Goal: Find specific page/section: Find specific page/section

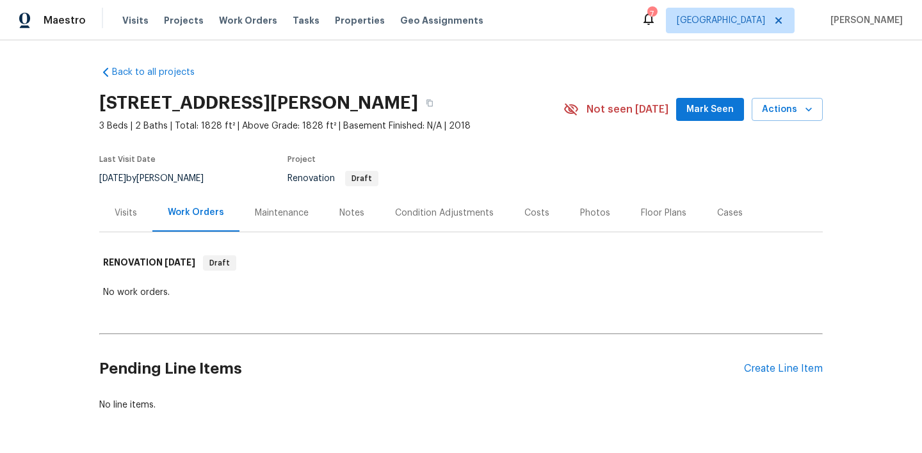
click at [126, 213] on div "Visits" at bounding box center [126, 213] width 22 height 13
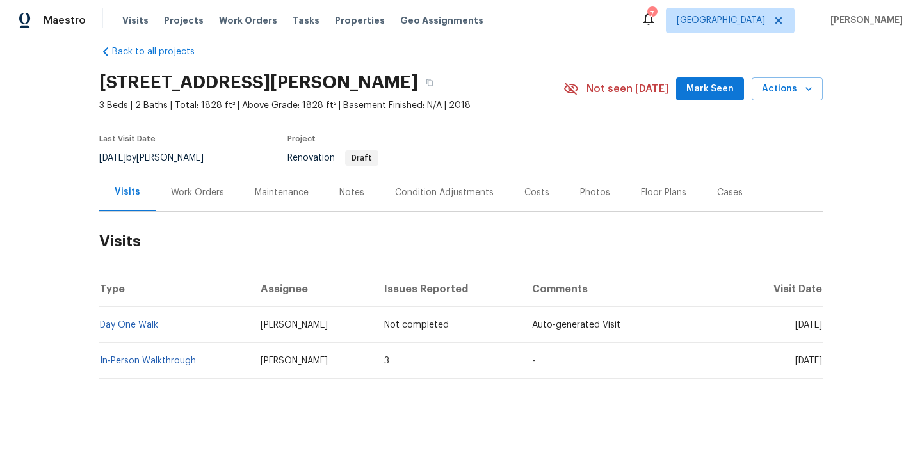
scroll to position [33, 0]
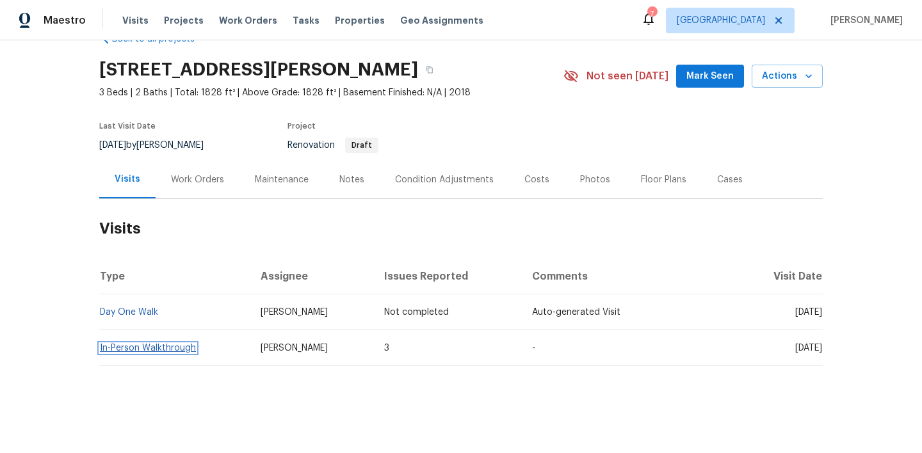
click at [175, 347] on link "In-Person Walkthrough" at bounding box center [148, 348] width 96 height 9
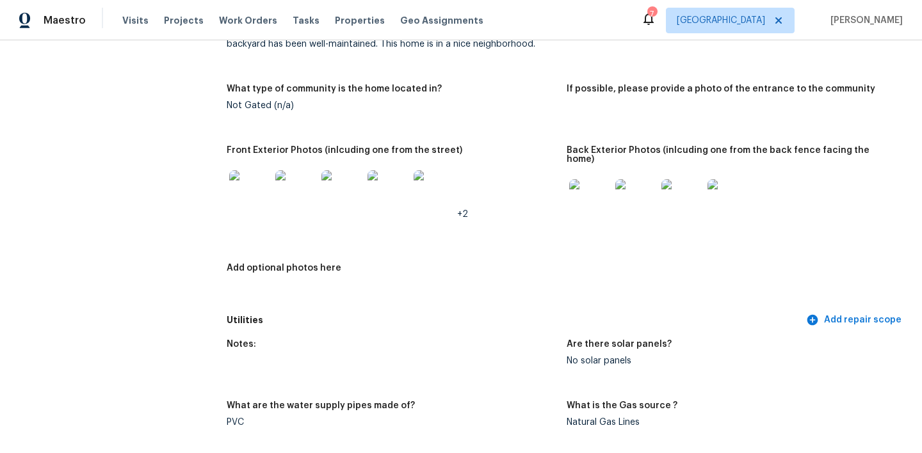
scroll to position [539, 0]
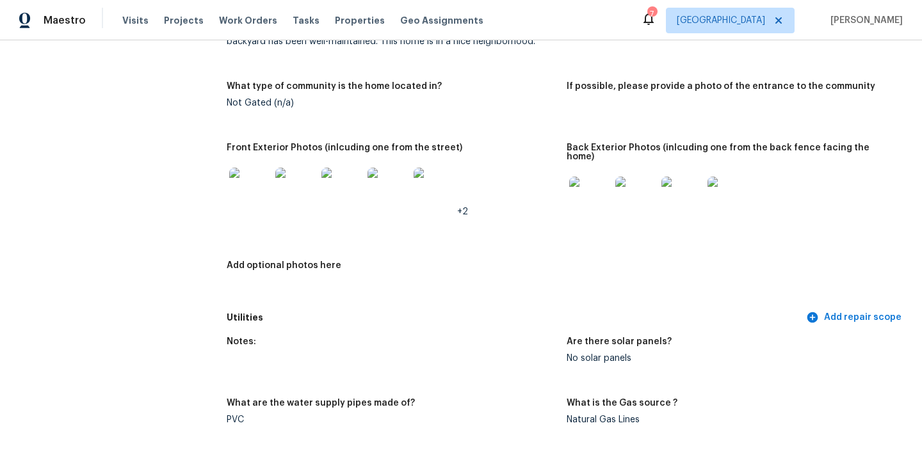
click at [585, 179] on img at bounding box center [589, 197] width 41 height 41
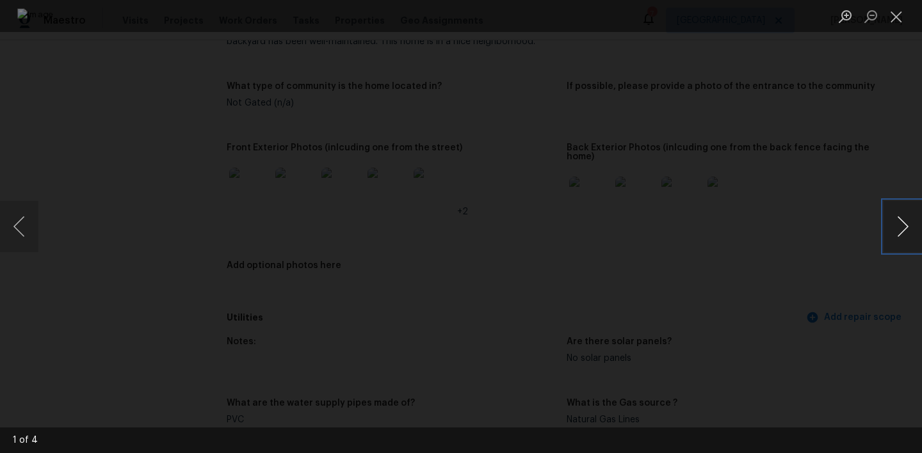
click at [902, 233] on button "Next image" at bounding box center [903, 226] width 38 height 51
click at [902, 24] on button "Close lightbox" at bounding box center [897, 16] width 26 height 22
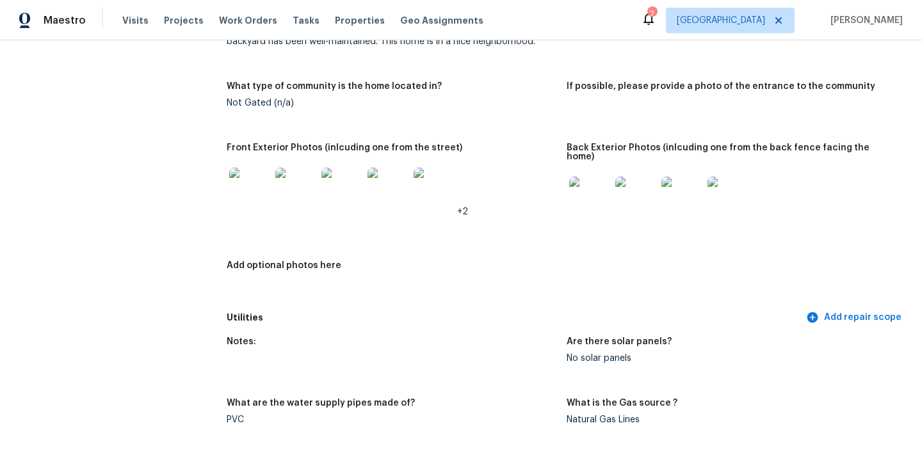
click at [263, 187] on img at bounding box center [249, 188] width 41 height 41
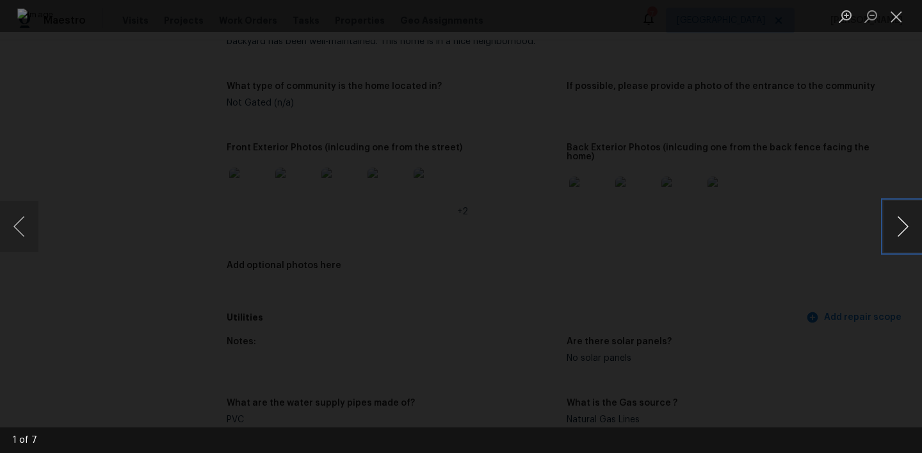
click at [886, 225] on button "Next image" at bounding box center [903, 226] width 38 height 51
click at [901, 10] on button "Close lightbox" at bounding box center [897, 16] width 26 height 22
